Goal: Browse casually: Explore the website without a specific task or goal

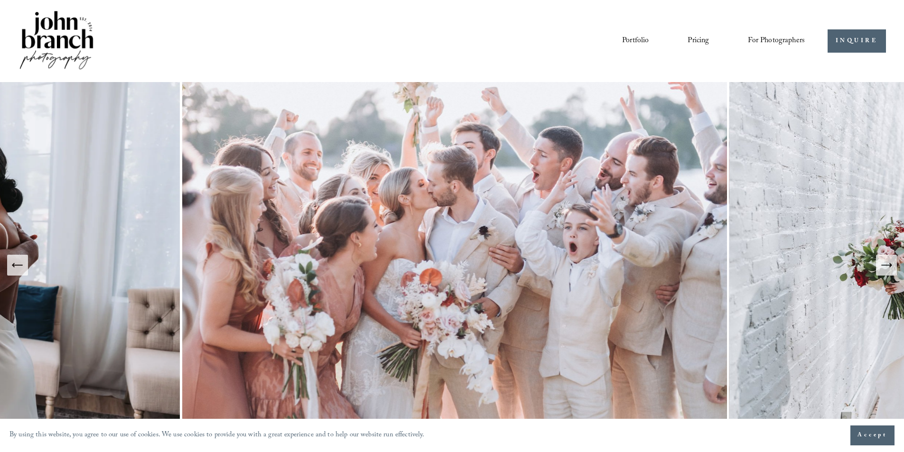
click at [637, 40] on link "Portfolio" at bounding box center [635, 41] width 27 height 16
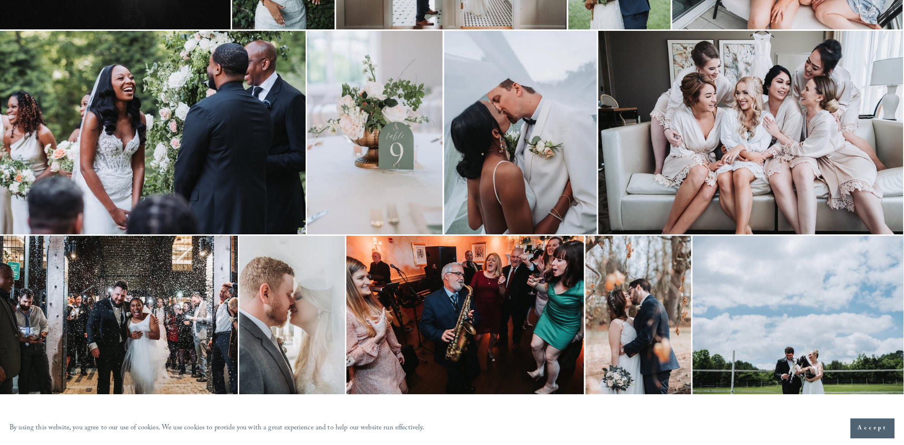
scroll to position [522, 0]
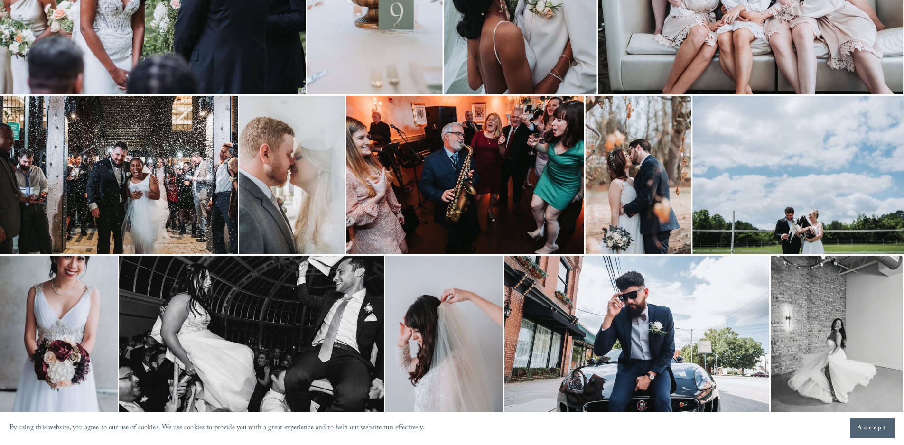
click at [476, 206] on img at bounding box center [465, 175] width 238 height 158
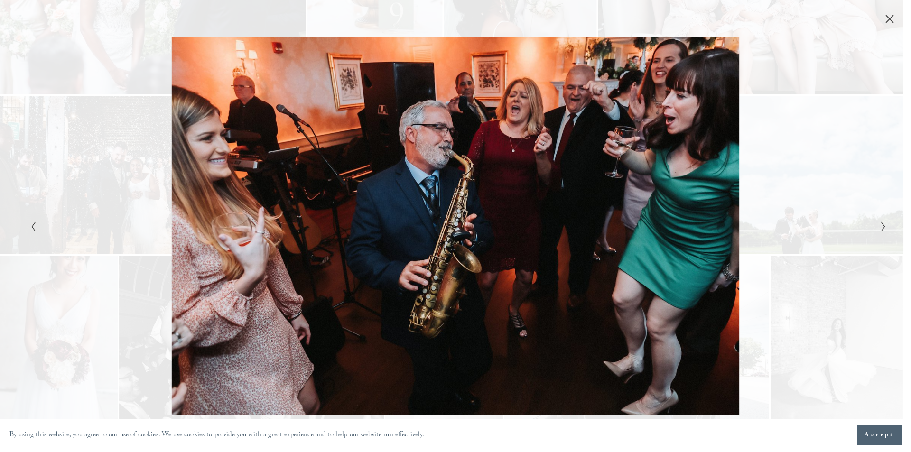
click at [892, 19] on icon "Close" at bounding box center [889, 18] width 9 height 9
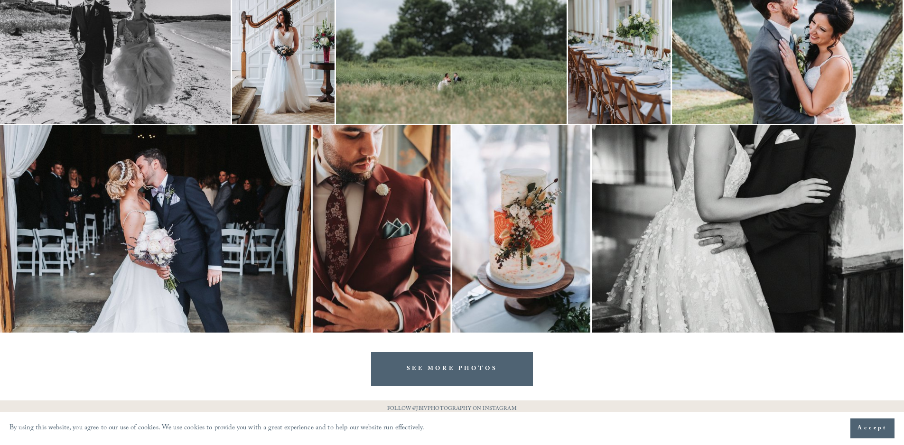
scroll to position [1901, 0]
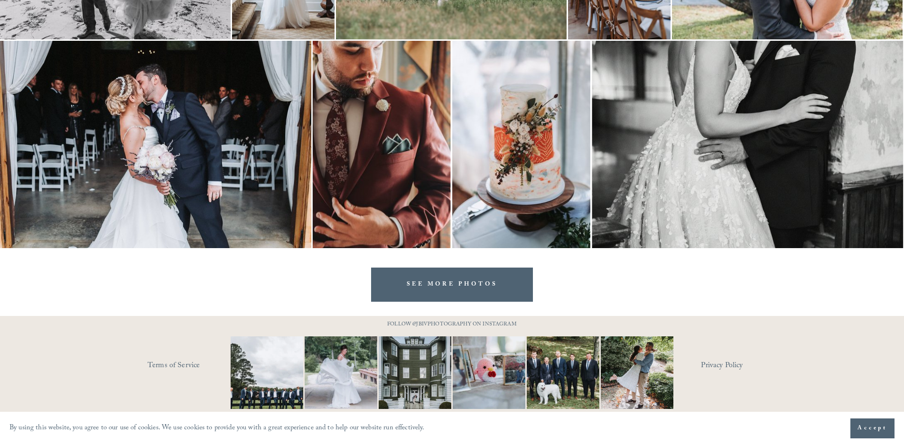
click at [500, 285] on link "SEE MORE PHOTOS" at bounding box center [452, 285] width 162 height 34
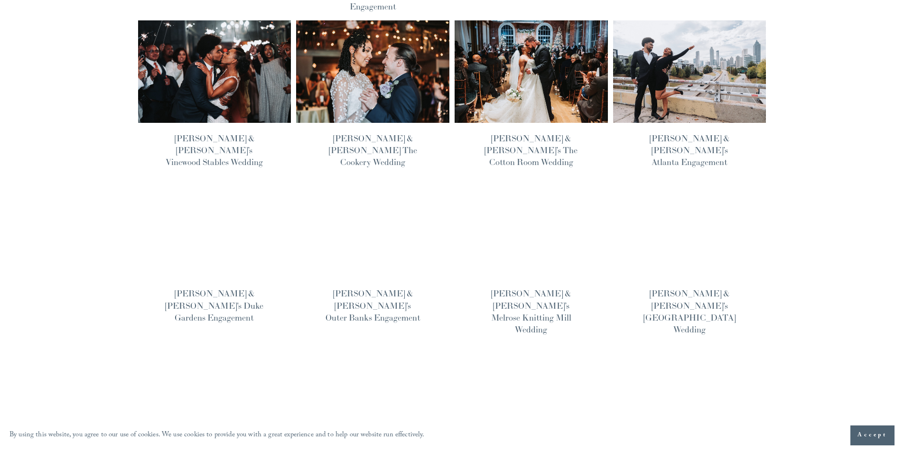
scroll to position [379, 0]
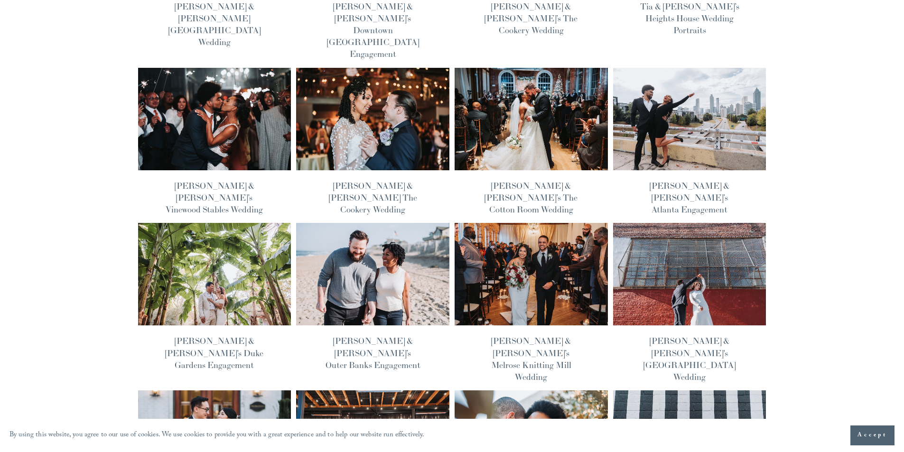
click at [553, 239] on img at bounding box center [530, 273] width 155 height 103
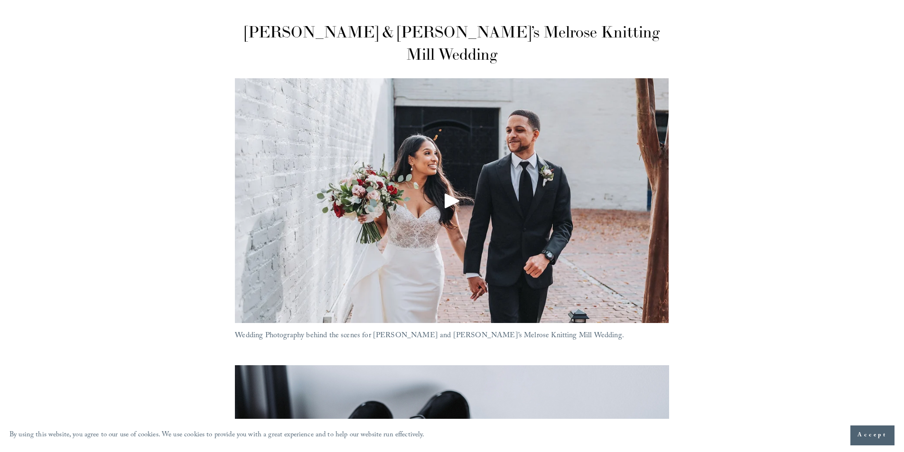
scroll to position [95, 0]
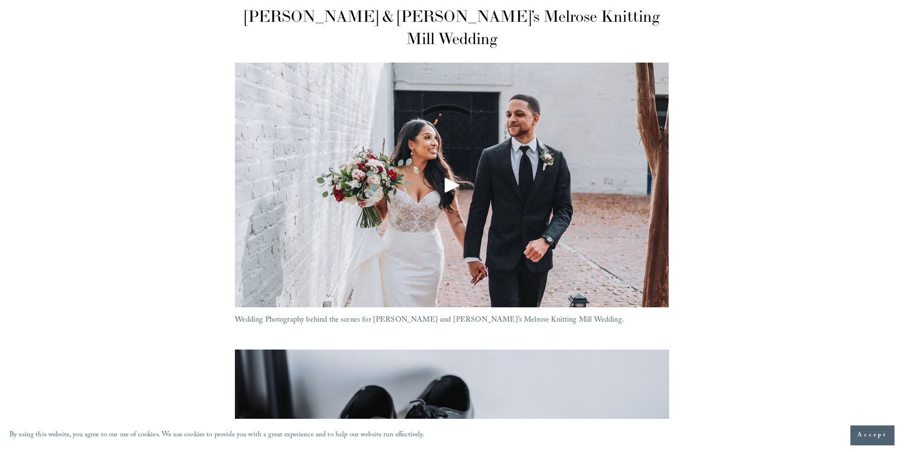
click at [446, 174] on div "Play" at bounding box center [452, 185] width 23 height 23
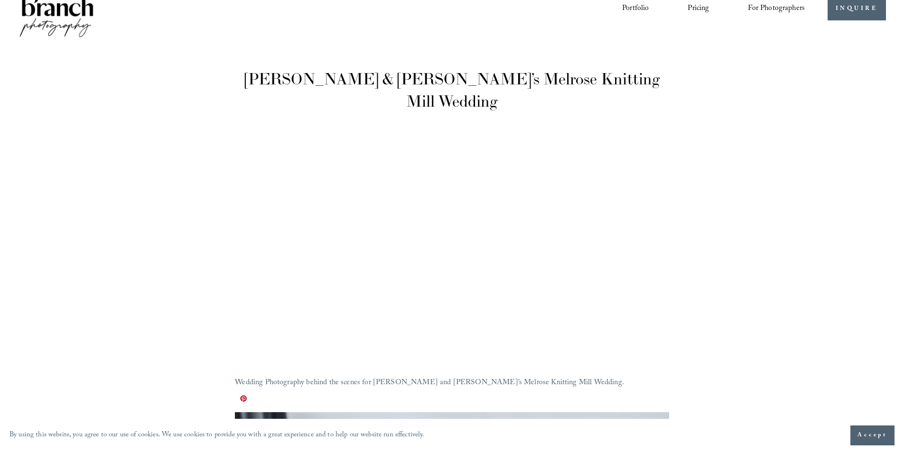
scroll to position [47, 0]
